Goal: Task Accomplishment & Management: Use online tool/utility

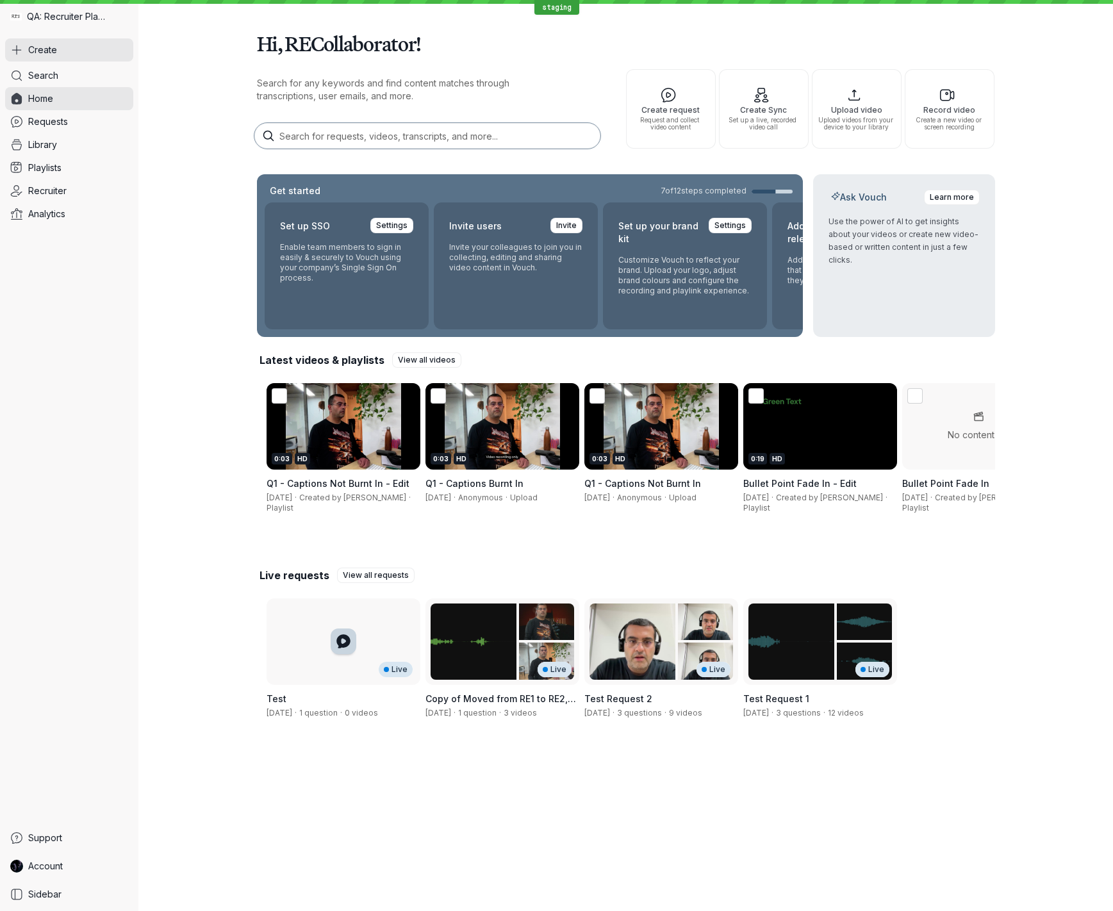
click at [66, 49] on button "Create" at bounding box center [69, 49] width 128 height 23
